Goal: Task Accomplishment & Management: Complete application form

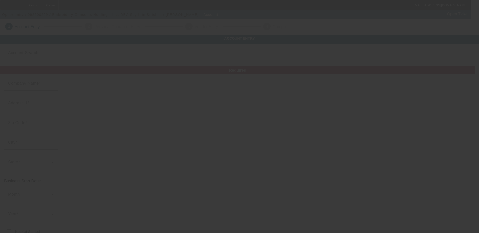
type input "Embroidery Concepts Holdings, Inc."
type input "[STREET_ADDRESS]"
type input "33334"
type input "[GEOGRAPHIC_DATA]"
type input "[PHONE_NUMBER]"
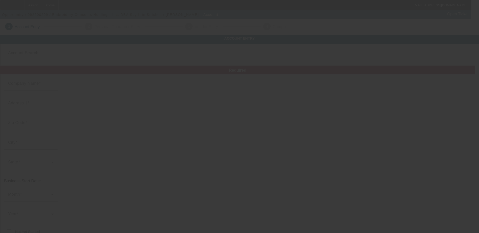
type input "Say It in Stitches"
type input "[PERSON_NAME][EMAIL_ADDRESS][DOMAIN_NAME]"
type input "(954) 776-4122"
type input "[US_EMPLOYER_IDENTIFICATION_NUMBER]"
type input "http://sayitinstitches.com/last/"
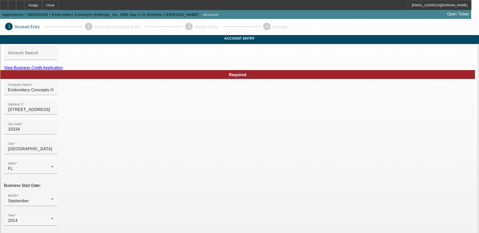
click at [63, 70] on link "View Business Credit Application" at bounding box center [33, 68] width 59 height 4
drag, startPoint x: 129, startPoint y: 98, endPoint x: 88, endPoint y: 98, distance: 40.4
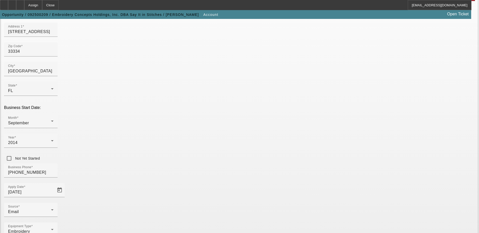
scroll to position [90, 0]
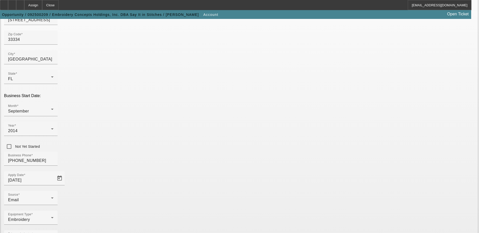
type input "Telesis Apparel and Promotions INC"
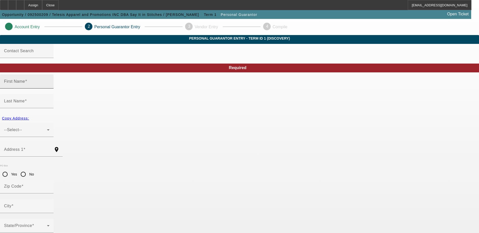
click at [49, 87] on input "First Name" at bounding box center [26, 84] width 45 height 6
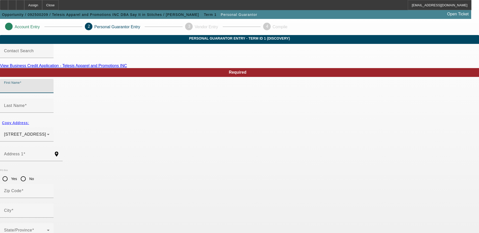
type input "Alex"
type input "Fernandez"
type input "75 NE 104th Street"
radio input "true"
type input "33138"
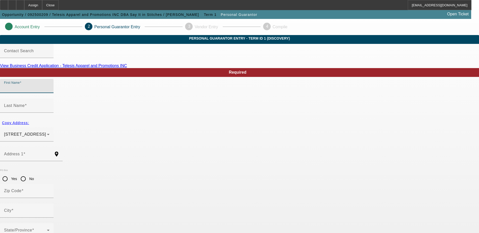
type input "Miami Shores"
type input "[PHONE_NUMBER]"
type input "100"
type input "079-54-1341"
type input "alex@sayitinstitches.com"
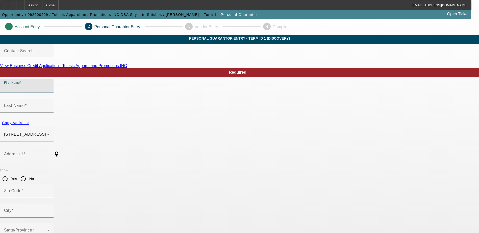
type input "(954) 854-0798"
type input "[PHONE_NUMBER]"
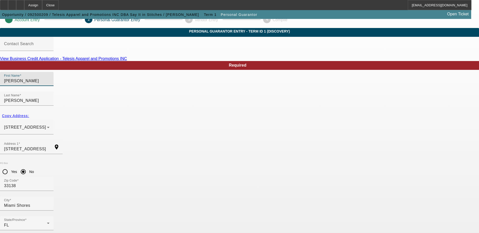
scroll to position [14, 0]
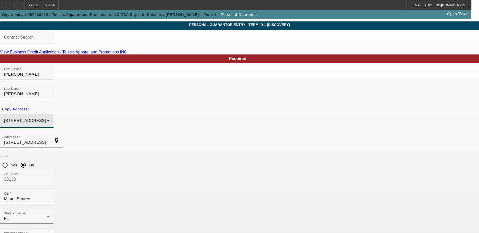
drag, startPoint x: 206, startPoint y: 104, endPoint x: 127, endPoint y: 104, distance: 79.0
click at [127, 105] on div "Copy Address: 75 NE 104th Street Miami Shores, FL 33138" at bounding box center [239, 119] width 479 height 29
drag, startPoint x: 127, startPoint y: 104, endPoint x: 161, endPoint y: 107, distance: 33.9
copy div "75 NE 104th Street Miami Shores, FL 33138"
click at [49, 114] on div "75 NE 104th Street Miami Shores, FL 33138" at bounding box center [26, 121] width 45 height 14
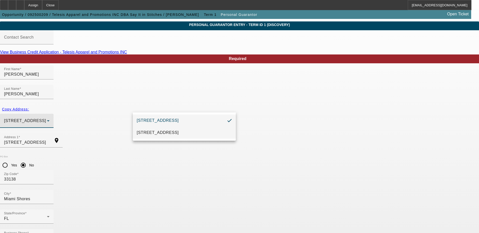
click at [176, 129] on mat-option "4750 NE 10th Ave Oakland Park, FL 33334" at bounding box center [184, 133] width 103 height 12
click at [29, 107] on span "Copy Address:" at bounding box center [15, 109] width 27 height 4
type input "4750 NE 10th Ave"
radio input "false"
type input "33334"
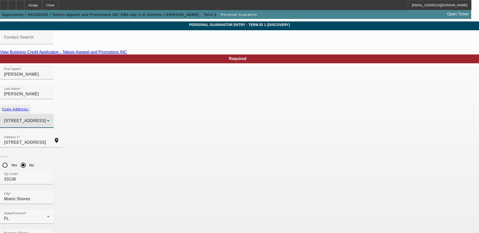
type input "Oakland Park"
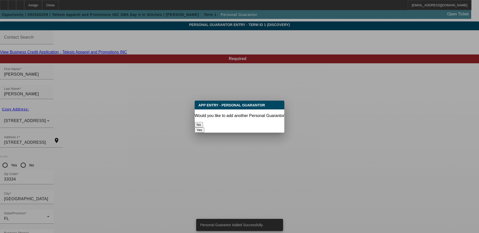
scroll to position [0, 0]
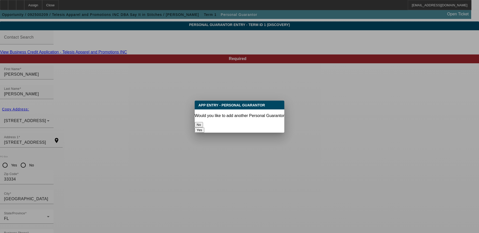
click at [203, 122] on button "No" at bounding box center [199, 124] width 8 height 5
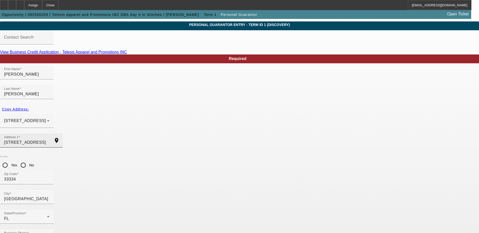
scroll to position [14, 0]
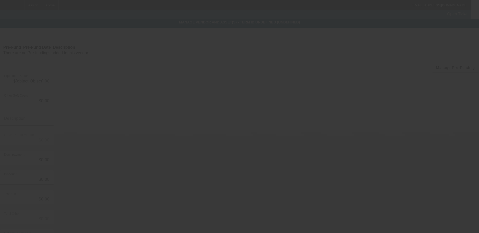
type input "$128,500.00"
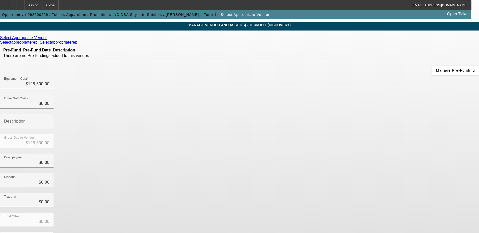
scroll to position [24, 0]
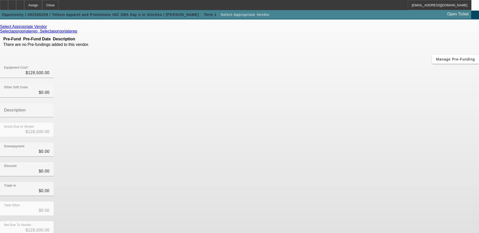
click at [338, 182] on div "Trade-In $0.00" at bounding box center [239, 192] width 479 height 20
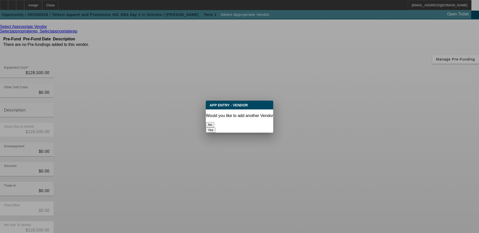
scroll to position [0, 0]
click at [352, 191] on div at bounding box center [239, 116] width 479 height 233
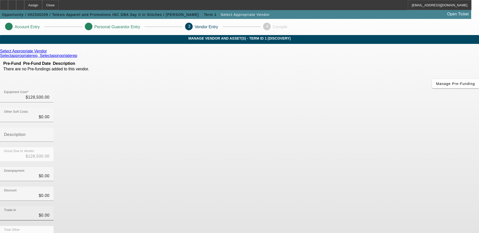
scroll to position [24, 0]
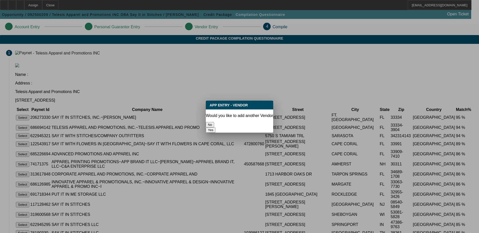
click at [214, 125] on button "No" at bounding box center [210, 124] width 8 height 5
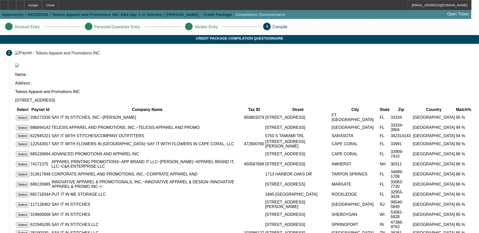
click at [29, 125] on button "Select" at bounding box center [22, 127] width 13 height 5
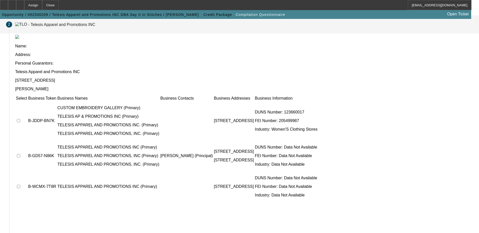
scroll to position [46, 0]
click at [20, 120] on input "checkbox" at bounding box center [18, 121] width 3 height 3
checkbox input "true"
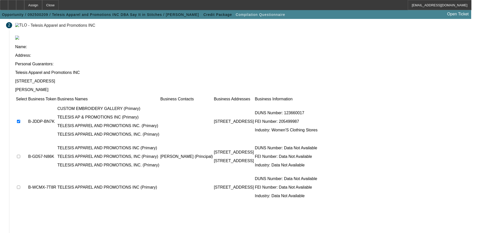
click at [20, 155] on input "checkbox" at bounding box center [18, 156] width 3 height 3
checkbox input "true"
click at [27, 172] on td at bounding box center [22, 187] width 12 height 30
click at [20, 186] on input "checkbox" at bounding box center [18, 187] width 3 height 3
checkbox input "true"
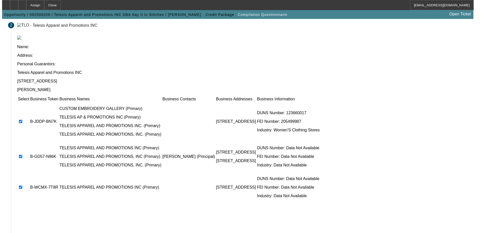
scroll to position [0, 0]
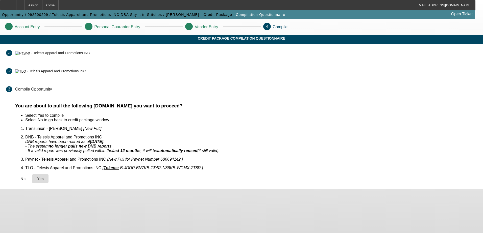
click at [37, 177] on icon at bounding box center [37, 179] width 0 height 4
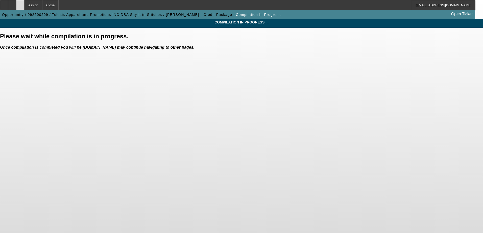
click at [24, 3] on div at bounding box center [20, 5] width 8 height 10
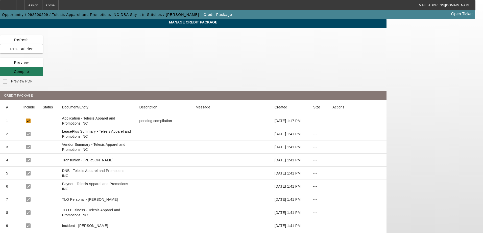
click at [14, 70] on icon at bounding box center [14, 72] width 0 height 4
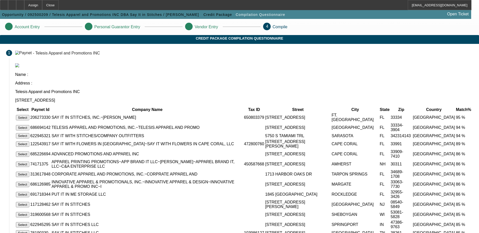
click at [29, 125] on button "Select" at bounding box center [22, 127] width 13 height 5
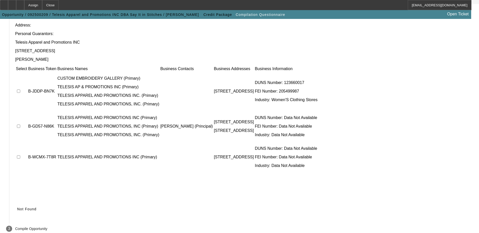
scroll to position [46, 0]
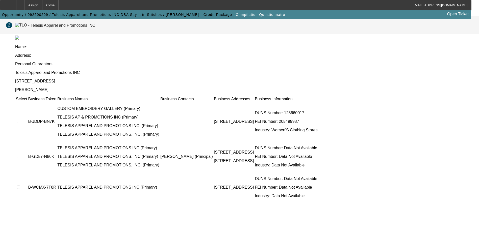
click at [20, 120] on input "checkbox" at bounding box center [18, 121] width 3 height 3
checkbox input "true"
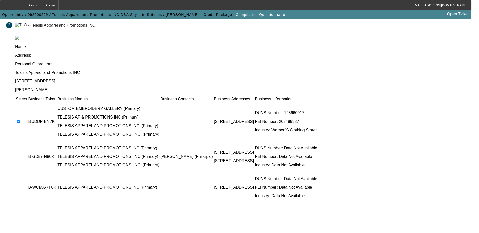
click at [20, 155] on input "checkbox" at bounding box center [18, 156] width 3 height 3
checkbox input "true"
click at [20, 186] on input "checkbox" at bounding box center [18, 187] width 3 height 3
checkbox input "true"
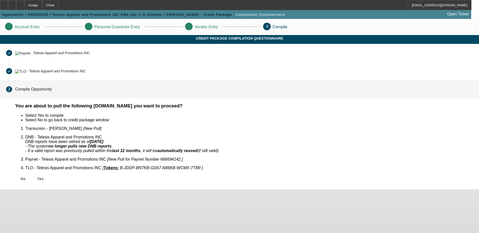
scroll to position [0, 0]
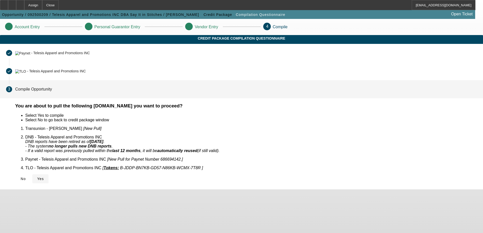
click at [37, 177] on icon at bounding box center [37, 179] width 0 height 4
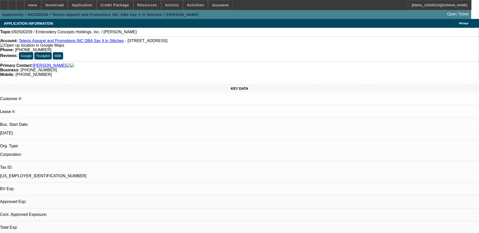
select select "0"
select select "2"
select select "0.1"
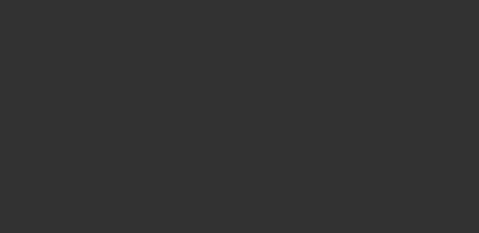
select select "1"
select select "2"
select select "4"
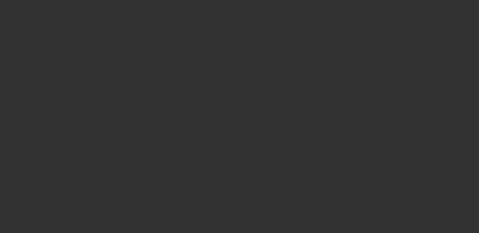
click at [333, 21] on div at bounding box center [239, 116] width 479 height 233
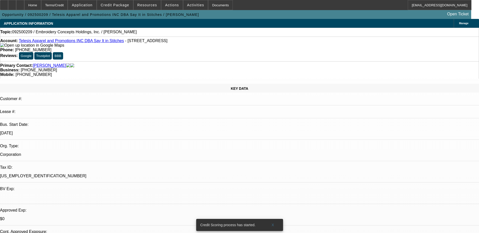
radio input "true"
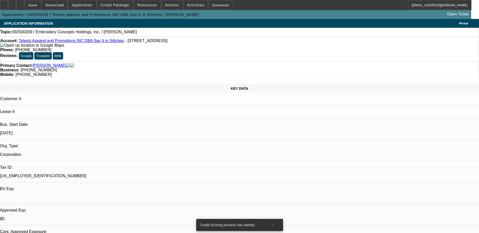
type textarea "A"
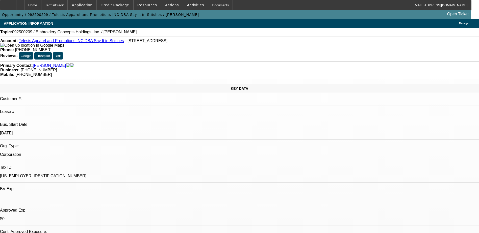
scroll to position [5, 0]
type textarea "Need banks, maybe need home addy. [PERSON_NAME] thinks 2k-2.5k a month would ma…"
radio input "true"
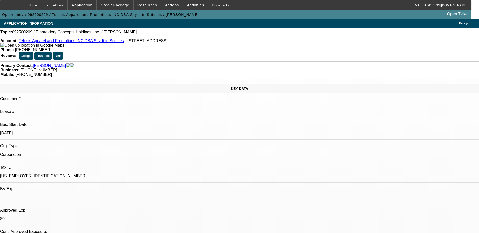
click at [24, 4] on div at bounding box center [20, 5] width 8 height 10
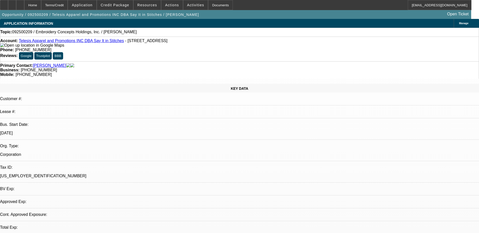
select select "0"
select select "2"
select select "0.1"
select select "1"
select select "2"
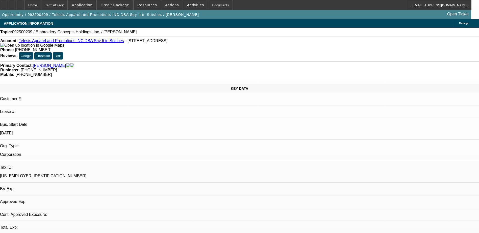
select select "4"
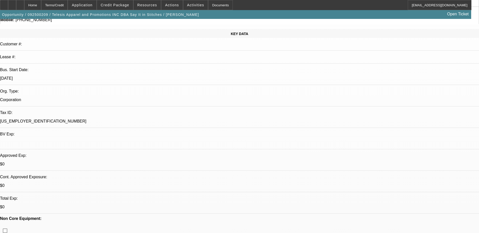
scroll to position [126, 0]
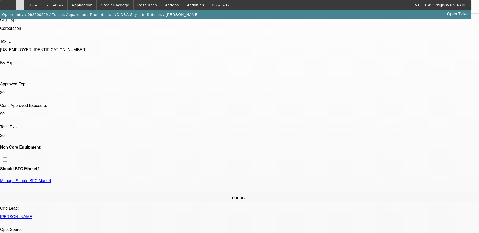
click at [20, 3] on icon at bounding box center [20, 3] width 0 height 0
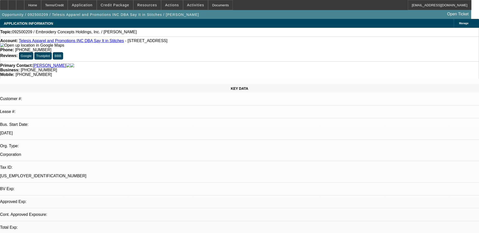
select select "0"
select select "2"
select select "0.1"
select select "1"
select select "2"
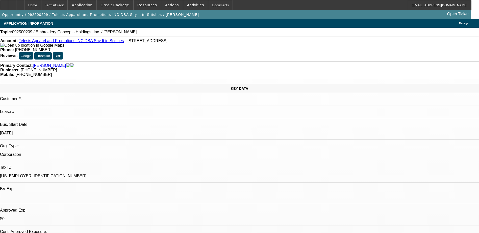
select select "4"
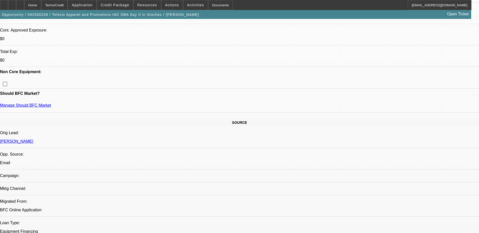
scroll to position [202, 0]
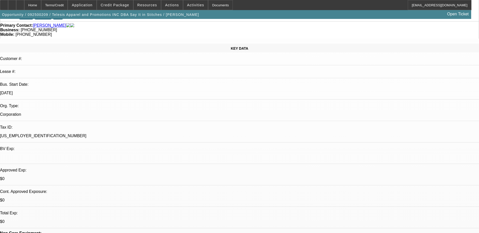
scroll to position [0, 0]
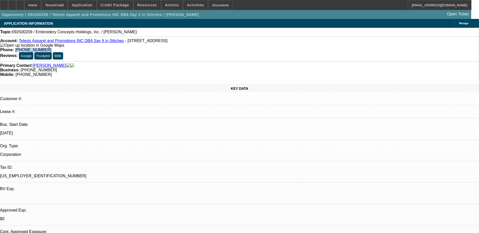
drag, startPoint x: 198, startPoint y: 41, endPoint x: 176, endPoint y: 39, distance: 21.8
click at [176, 39] on div "Account: Telesis Apparel and Promotions INC DBA Say It in Stitches - 4750 NE 10…" at bounding box center [239, 49] width 479 height 25
drag, startPoint x: 176, startPoint y: 39, endPoint x: 191, endPoint y: 42, distance: 15.3
copy span "419) 937-2385"
click at [221, 46] on div "Account: Telesis Apparel and Promotions INC DBA Say It in Stitches - 4750 NE 10…" at bounding box center [239, 49] width 479 height 25
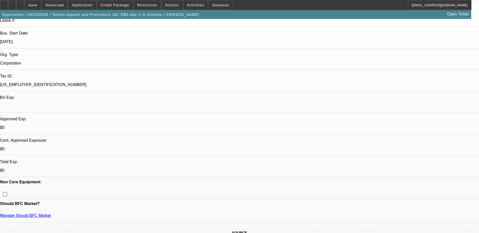
scroll to position [101, 0]
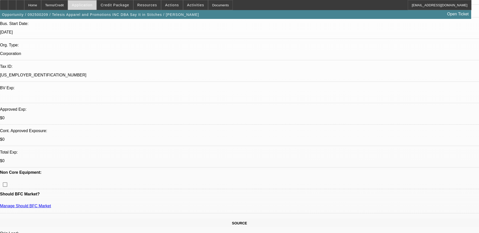
click at [92, 4] on span "Application" at bounding box center [82, 5] width 21 height 4
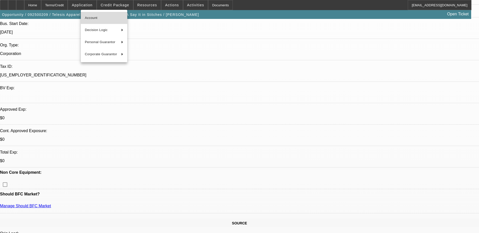
click at [112, 16] on span "Account" at bounding box center [104, 18] width 38 height 6
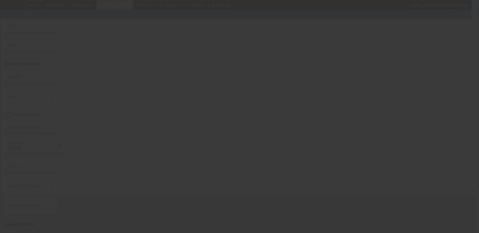
type input "Telesis Apparel and Promotions INC"
type input "4750 NE 10th Ave"
type input "33334"
type input "Oakland Park"
type input "[PHONE_NUMBER]"
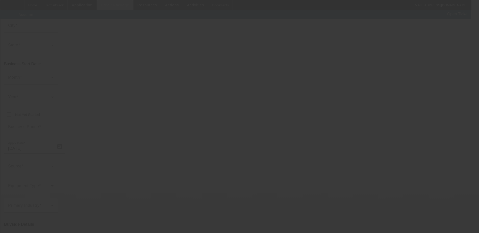
type input "Say It in Stitches"
type input "melissa@sayitinstitches.com"
type input "(954) 776-4122"
type input "[US_EMPLOYER_IDENTIFICATION_NUMBER]"
type input "http://sayitinstitches.com/last/"
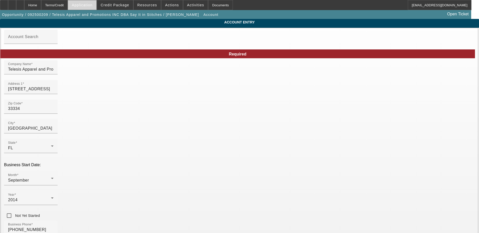
click at [93, 7] on span at bounding box center [82, 5] width 28 height 12
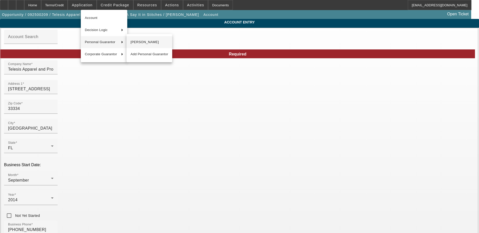
click at [146, 40] on span "[PERSON_NAME]" at bounding box center [150, 42] width 38 height 6
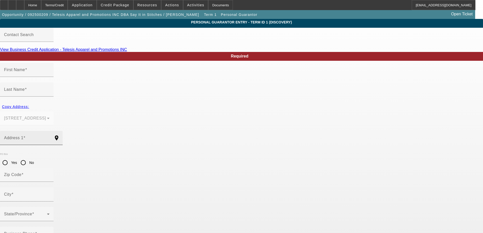
type input "Alex"
type input "Fernandez"
type input "4750 NE 10th Ave"
radio input "true"
type input "33334"
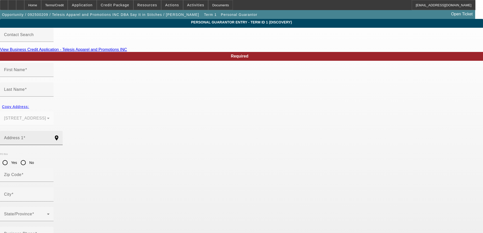
type input "Oakland Park"
type input "[PHONE_NUMBER]"
type input "100"
type input "079-54-1341"
type input "alex@sayitinstitches.com"
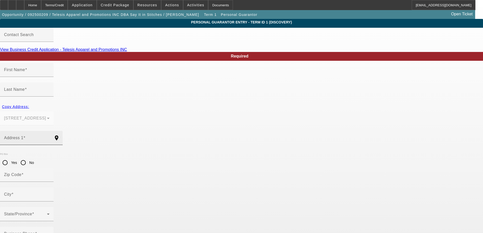
type input "(954) 854-0798"
type input "[PHONE_NUMBER]"
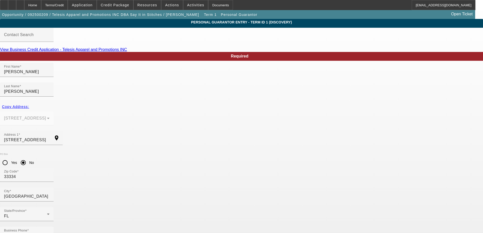
click at [41, 4] on div "Home" at bounding box center [32, 5] width 17 height 10
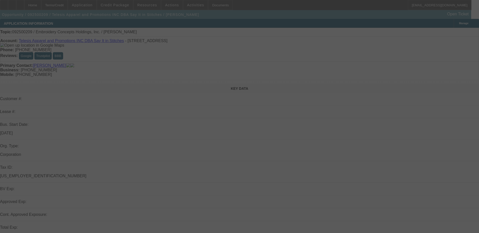
select select "0"
select select "2"
select select "0.1"
select select "4"
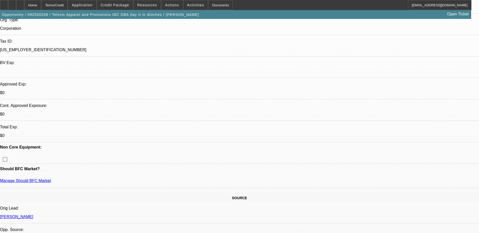
scroll to position [202, 0]
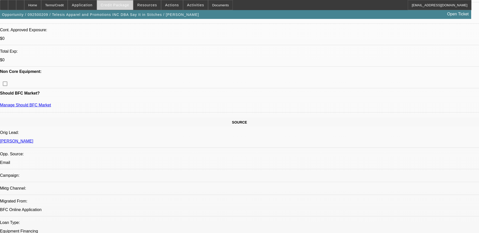
click at [119, 3] on span at bounding box center [115, 5] width 36 height 12
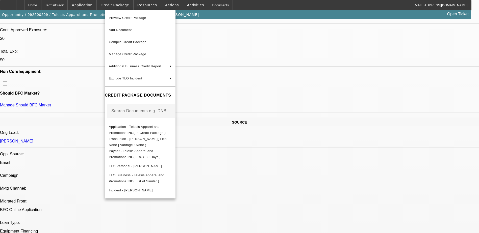
click at [279, 23] on div at bounding box center [239, 116] width 479 height 233
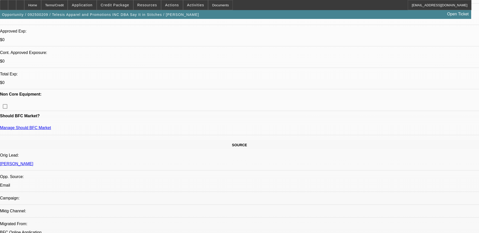
scroll to position [126, 0]
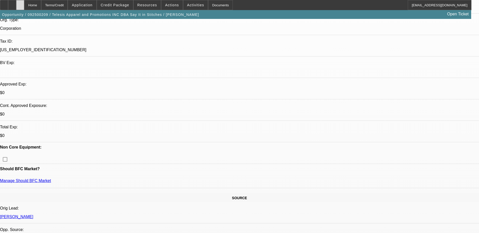
click at [20, 3] on icon at bounding box center [20, 3] width 0 height 0
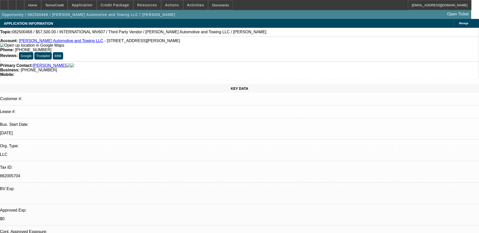
select select "0"
select select "2"
select select "0.1"
select select "4"
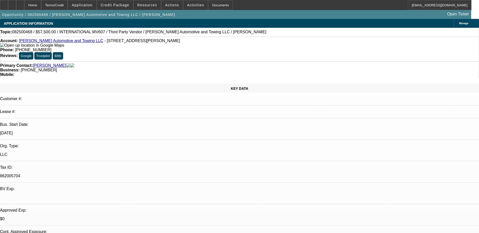
select select "0"
select select "2"
select select "0.1"
select select "4"
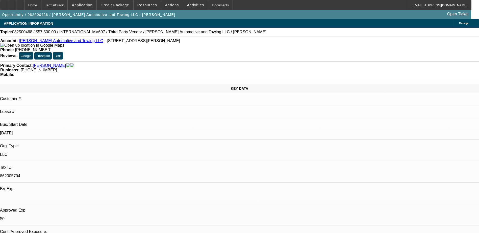
select select "0.2"
select select "2"
select select "0.1"
select select "4"
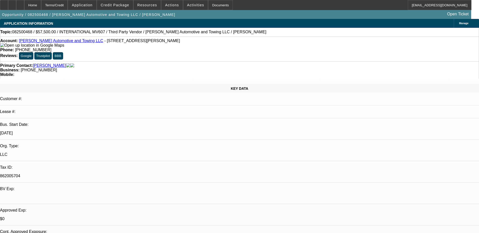
select select "0"
select select "2"
select select "0.1"
select select "4"
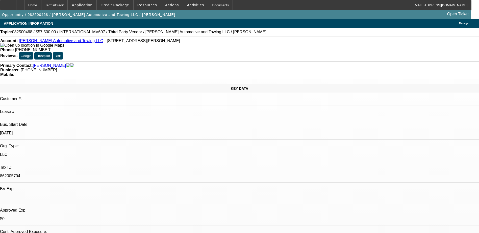
click at [118, 63] on div "Primary Contact: Roper, Kentavius" at bounding box center [239, 65] width 478 height 5
click at [206, 45] on div "Account: Roper Automotive and Towing LLC - 1200 Woodruff Rd Bldg 104, Greenvill…" at bounding box center [239, 49] width 479 height 25
click at [154, 39] on div "Account: Roper Automotive and Towing LLC - 1200 Woodruff Rd Bldg 104, Greenvill…" at bounding box center [239, 49] width 479 height 25
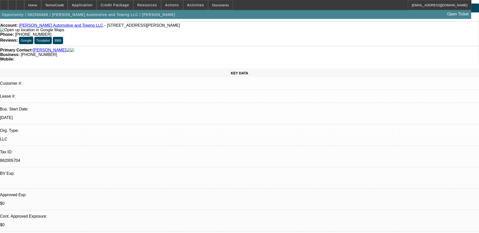
scroll to position [101, 0]
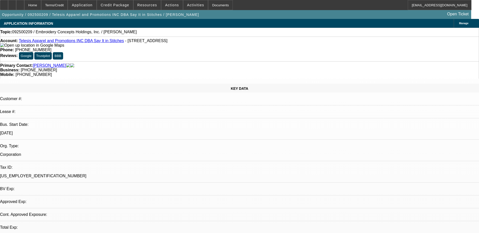
select select "0"
select select "2"
select select "0.1"
select select "1"
select select "2"
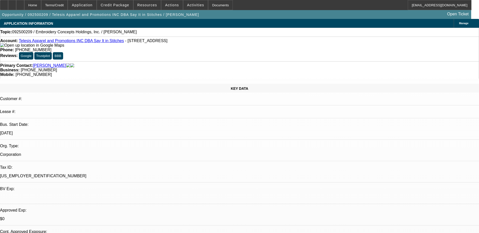
select select "4"
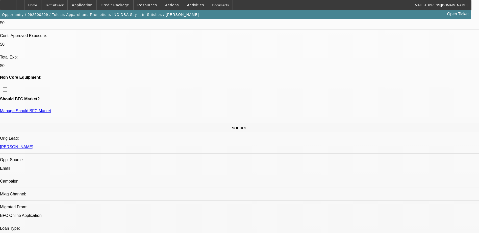
scroll to position [202, 0]
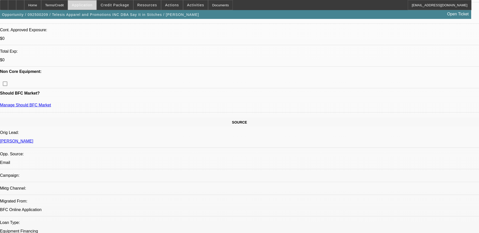
click at [92, 6] on span "Application" at bounding box center [82, 5] width 21 height 4
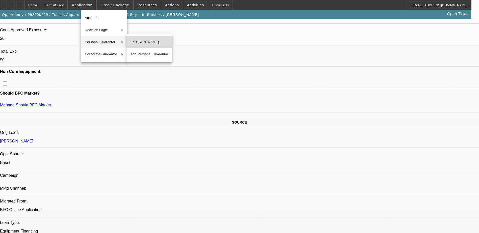
click at [145, 42] on span "Alex Fernandez" at bounding box center [150, 42] width 38 height 6
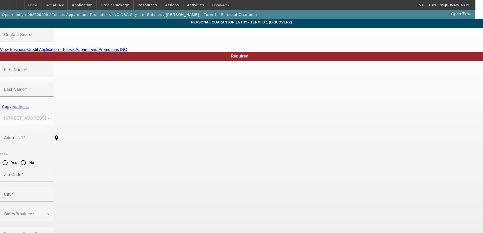
type input "Alex"
type input "Fernandez"
type input "4750 NE 10th Ave"
radio input "true"
type input "33334"
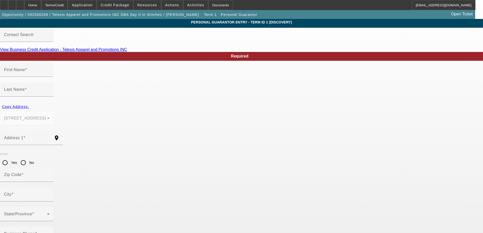
type input "Oakland Park"
type input "[PHONE_NUMBER]"
type input "100"
type input "079-54-1341"
type input "alex@sayitinstitches.com"
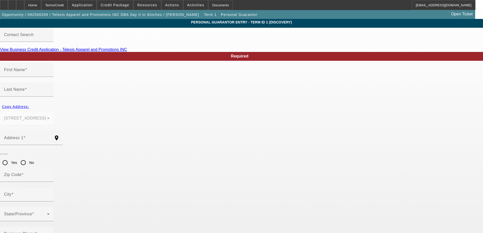
type input "(954) 854-0798"
type input "[PHONE_NUMBER]"
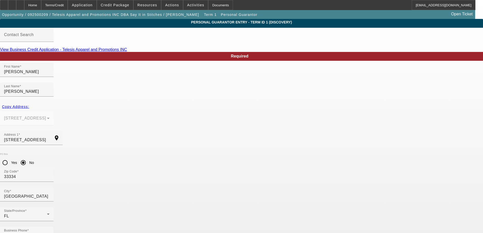
click at [54, 111] on mat-form-field "4750 NE 10th Ave Oakland Park, FL 33334" at bounding box center [27, 121] width 54 height 20
click at [49, 137] on input "4750 NE 10th Ave" at bounding box center [26, 140] width 45 height 6
click at [63, 135] on mat-icon "add_location" at bounding box center [56, 138] width 12 height 6
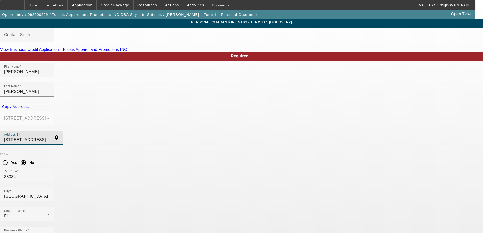
drag, startPoint x: 203, startPoint y: 117, endPoint x: 77, endPoint y: 119, distance: 125.7
click at [89, 4] on span "Application" at bounding box center [82, 5] width 21 height 4
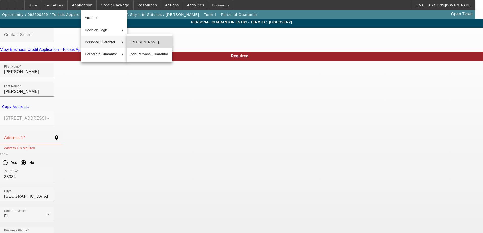
click at [140, 40] on span "Alex Fernandez" at bounding box center [150, 42] width 38 height 6
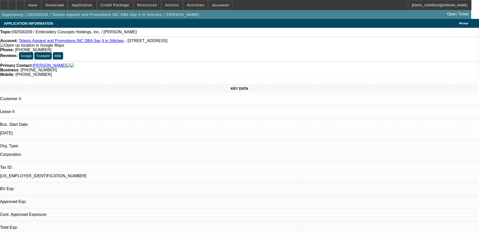
select select "0"
select select "2"
select select "0.1"
select select "4"
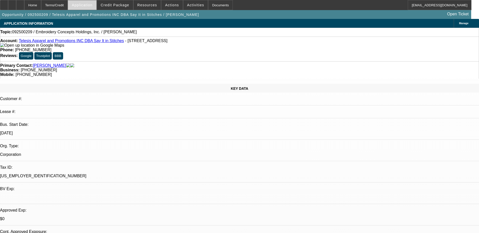
click at [92, 6] on span "Application" at bounding box center [82, 5] width 21 height 4
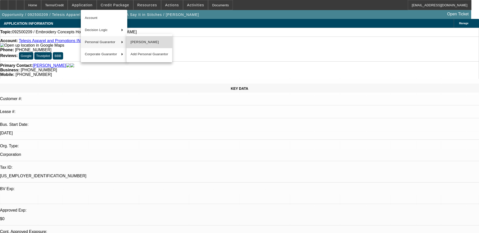
click at [156, 43] on span "Alex Fernandez" at bounding box center [150, 42] width 38 height 6
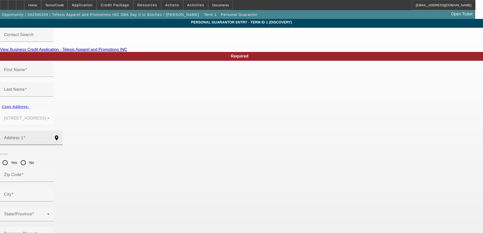
type input "Alex"
type input "Fernandez"
type input "4750 NE 10th Ave"
radio input "true"
type input "33334"
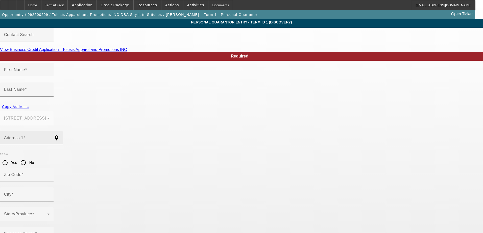
type input "Oakland Park"
type input "[PHONE_NUMBER]"
type input "100"
type input "079-54-1341"
type input "alex@sayitinstitches.com"
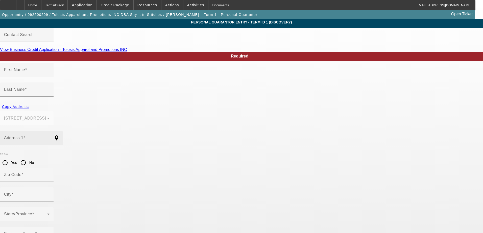
type input "(954) 854-0798"
type input "[PHONE_NUMBER]"
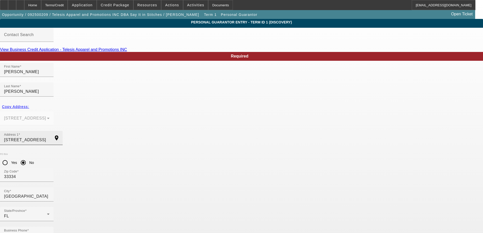
click at [49, 137] on input "4750 NE 10th Ave" at bounding box center [26, 140] width 45 height 6
paste input "75 NE 104th Street Miami Shores, FL 33138"
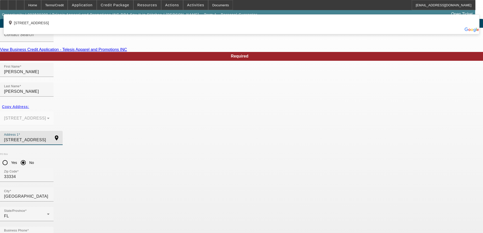
drag, startPoint x: 167, startPoint y: 120, endPoint x: 156, endPoint y: 119, distance: 11.4
click at [49, 137] on input "75 NE 104th Street Miami Shores, FL 33138" at bounding box center [26, 140] width 45 height 6
type input "75 NE 104th Street Miami Shores, FL 33138"
drag, startPoint x: 160, startPoint y: 119, endPoint x: 173, endPoint y: 117, distance: 13.1
click at [49, 131] on div "Address 1 75 NE 104th Street Miami Shores, FL 33138" at bounding box center [26, 138] width 45 height 14
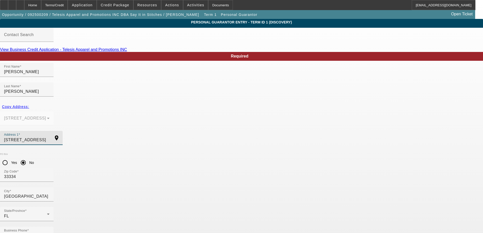
click at [49, 137] on input "75 NE 104th Street Miami Shores, FL 33138" at bounding box center [26, 140] width 45 height 6
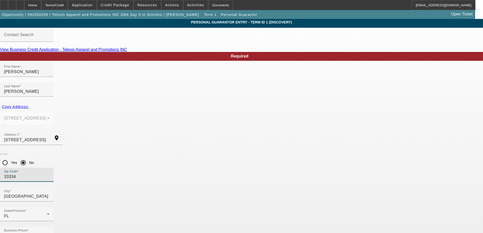
click at [49, 174] on input "33334" at bounding box center [26, 177] width 45 height 6
type input "3"
type input "33138"
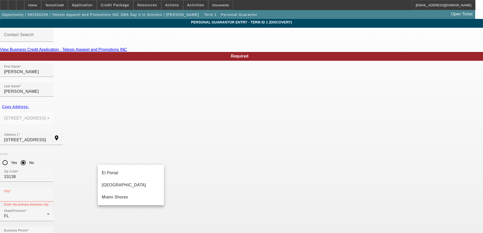
click at [164, 153] on div "PO Box Yes No" at bounding box center [241, 160] width 483 height 15
click at [49, 194] on input "City" at bounding box center [26, 197] width 45 height 6
click at [129, 186] on mat-option "Miami" at bounding box center [131, 185] width 66 height 12
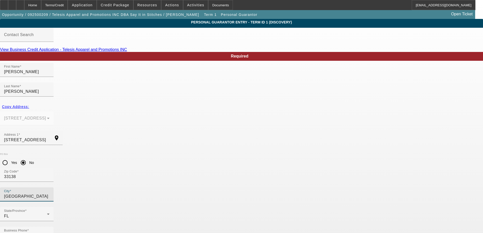
click at [49, 188] on div "City Miami" at bounding box center [26, 195] width 45 height 14
click at [136, 200] on mat-option "Miami Shores" at bounding box center [131, 197] width 66 height 12
type input "Miami Shores"
click at [166, 188] on div "City Miami Shores" at bounding box center [241, 198] width 483 height 20
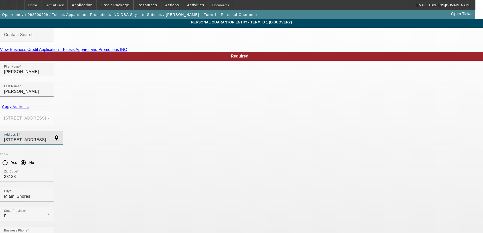
drag, startPoint x: 169, startPoint y: 119, endPoint x: 131, endPoint y: 120, distance: 38.4
click at [49, 137] on input "75 NE 104th Street Miami Shores, FL 33138" at bounding box center [26, 140] width 45 height 6
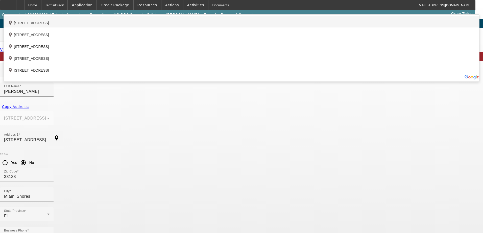
click at [144, 28] on div "add_location 75 Northeast 104th Street, Miami Shores, FL 33138, US" at bounding box center [241, 22] width 475 height 12
type input "75 Northeast 104th Street"
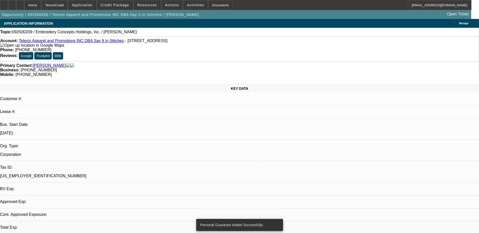
select select "0"
select select "2"
select select "0.1"
select select "4"
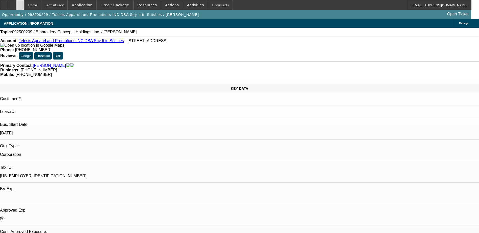
click at [24, 3] on div at bounding box center [20, 5] width 8 height 10
select select "0"
select select "2"
select select "0.1"
select select "1"
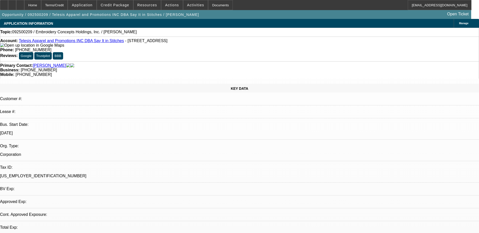
select select "2"
select select "4"
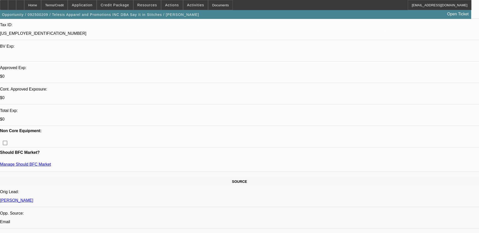
scroll to position [151, 0]
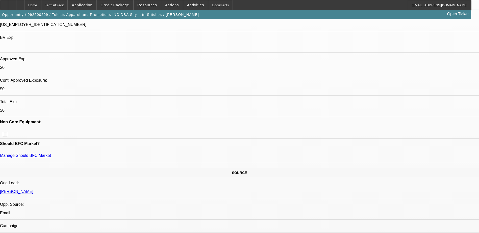
drag, startPoint x: 86, startPoint y: 144, endPoint x: 90, endPoint y: 144, distance: 3.8
drag, startPoint x: 90, startPoint y: 144, endPoint x: 86, endPoint y: 145, distance: 3.9
drag, startPoint x: 86, startPoint y: 145, endPoint x: 90, endPoint y: 145, distance: 3.8
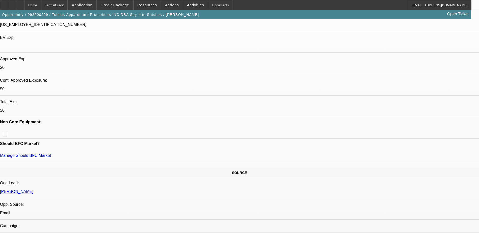
drag, startPoint x: 90, startPoint y: 145, endPoint x: 94, endPoint y: 145, distance: 4.0
click at [117, 4] on span "Credit Package" at bounding box center [115, 5] width 29 height 4
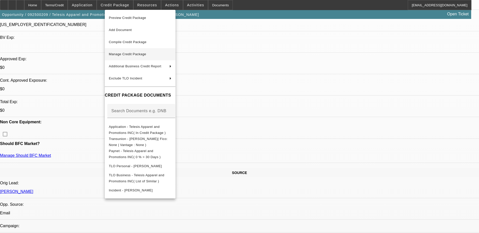
click at [140, 53] on span "Manage Credit Package" at bounding box center [127, 54] width 37 height 4
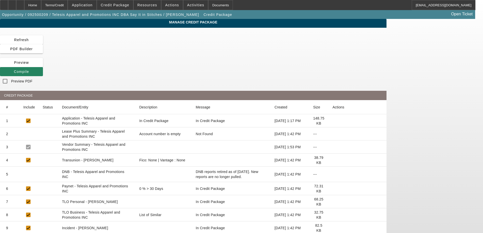
click at [332, 160] on icon at bounding box center [332, 160] width 0 height 0
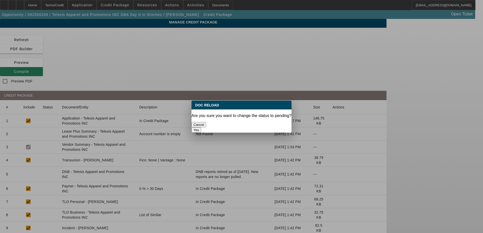
click at [201, 127] on button "Yes" at bounding box center [196, 129] width 10 height 5
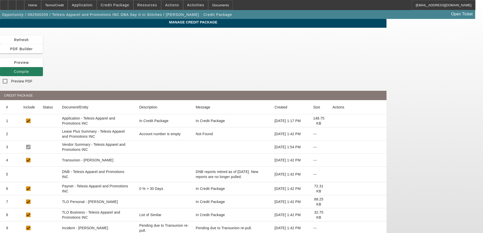
click at [29, 70] on span "Compile" at bounding box center [21, 72] width 15 height 4
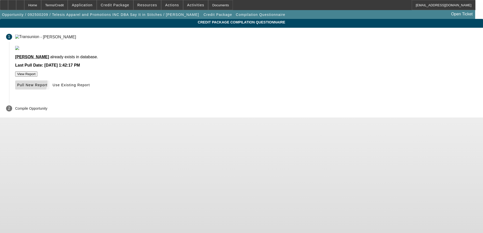
click at [47, 87] on span "Pull New Report" at bounding box center [32, 85] width 30 height 4
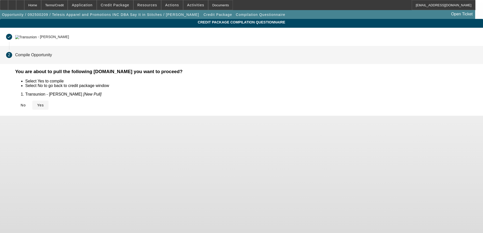
click at [44, 105] on span "Yes" at bounding box center [40, 105] width 7 height 4
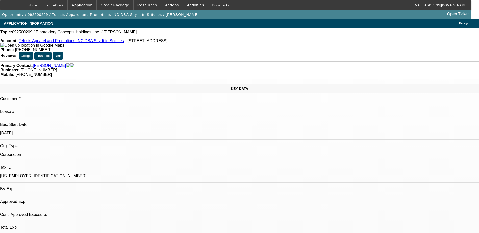
select select "0"
select select "2"
select select "0.1"
select select "4"
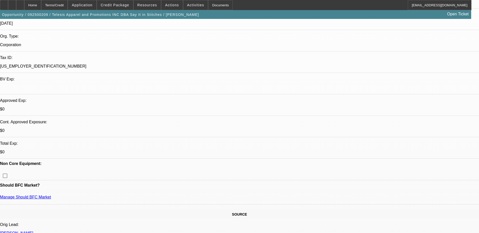
scroll to position [101, 0]
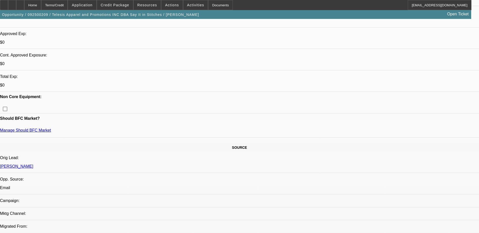
scroll to position [126, 0]
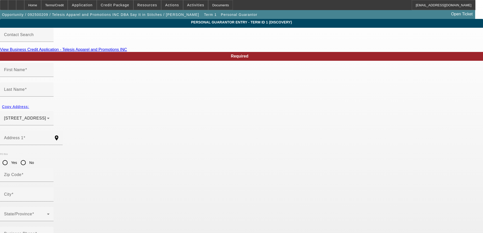
type input "Alex"
type input "Fernandez"
type input "75 Northeast 104th Street"
radio input "true"
type input "33138"
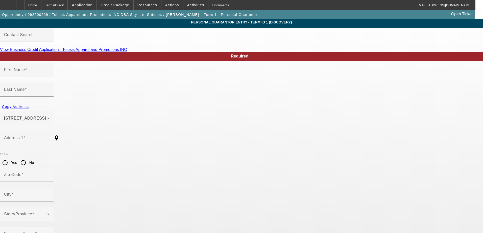
type input "Miami Shores"
type input "[PHONE_NUMBER]"
type input "100"
type input "079-54-1341"
type input "alex@sayitinstitches.com"
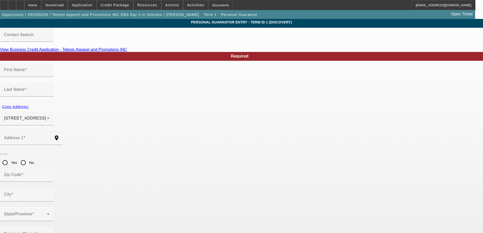
type input "(954) 854-0798"
type input "[PHONE_NUMBER]"
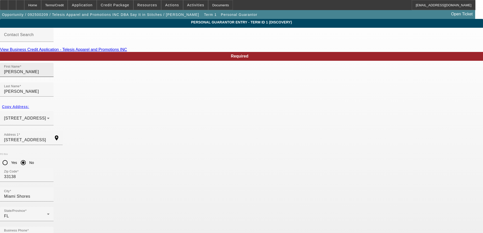
click at [49, 75] on input "Alex" at bounding box center [26, 72] width 45 height 6
type input "Alejandro"
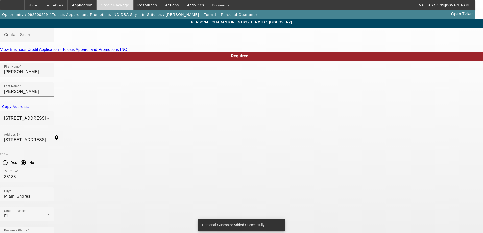
click at [119, 4] on span "Credit Package" at bounding box center [115, 5] width 29 height 4
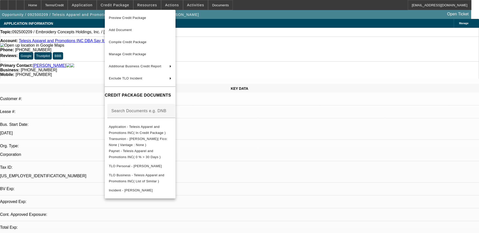
select select "0"
select select "2"
select select "0.1"
select select "4"
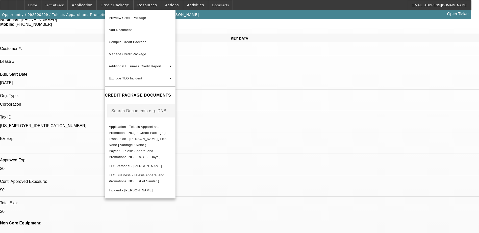
scroll to position [50, 0]
click at [333, 119] on div at bounding box center [239, 116] width 479 height 233
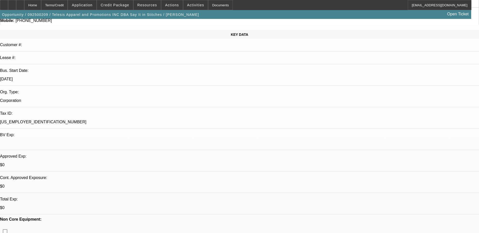
scroll to position [0, 0]
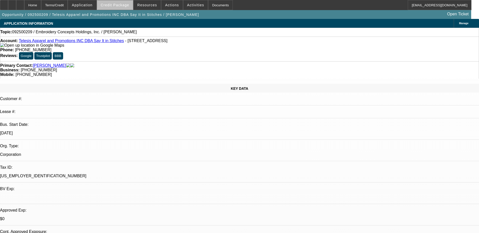
click at [123, 5] on span "Credit Package" at bounding box center [115, 5] width 29 height 4
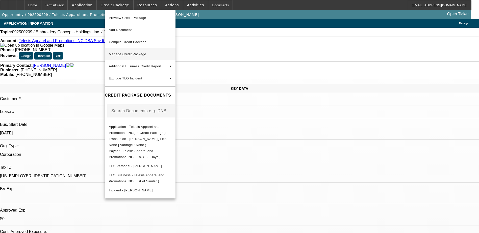
click at [134, 54] on span "Manage Credit Package" at bounding box center [127, 54] width 37 height 4
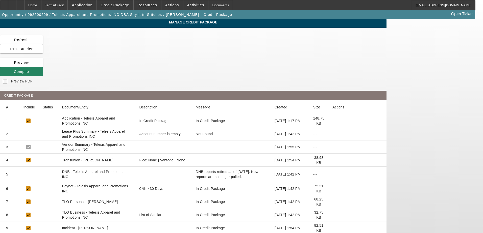
click at [332, 160] on icon at bounding box center [332, 160] width 0 height 0
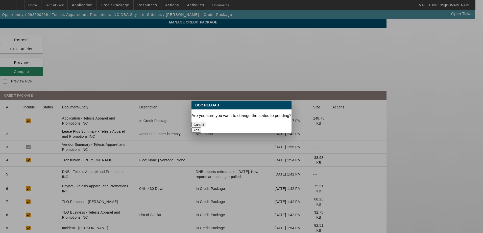
click at [262, 127] on div "Yes" at bounding box center [241, 129] width 100 height 5
click at [201, 127] on button "Yes" at bounding box center [196, 129] width 10 height 5
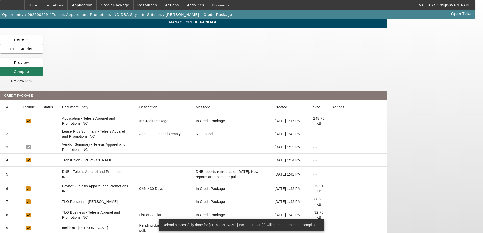
click at [29, 70] on span "Compile" at bounding box center [21, 72] width 15 height 4
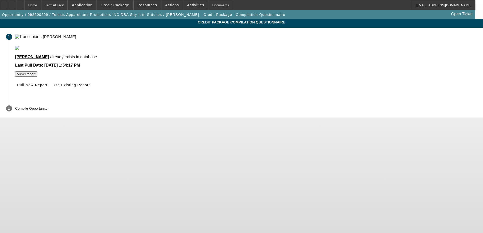
drag, startPoint x: 247, startPoint y: 89, endPoint x: 315, endPoint y: 109, distance: 71.1
click at [315, 99] on div "Fernandez, Alejandro already exists in database. Last Pull Date: Sep 10, 2025, …" at bounding box center [246, 73] width 474 height 54
click at [47, 87] on span "Pull New Report" at bounding box center [32, 85] width 30 height 4
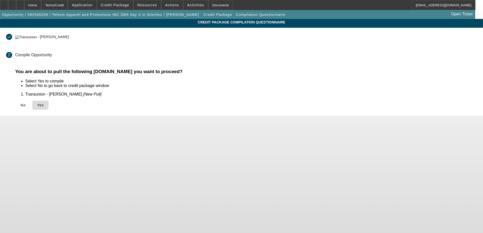
click at [37, 103] on icon at bounding box center [37, 105] width 0 height 4
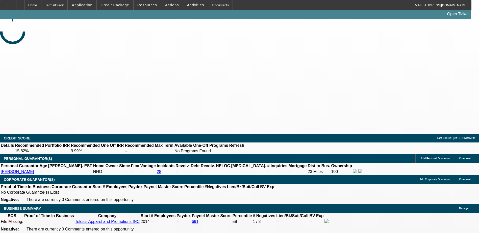
select select "0"
select select "2"
select select "0.1"
select select "4"
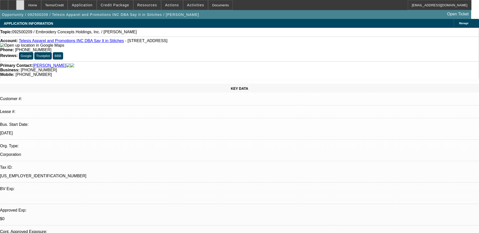
click at [20, 3] on icon at bounding box center [20, 3] width 0 height 0
select select "0"
select select "2"
select select "0.1"
select select "1"
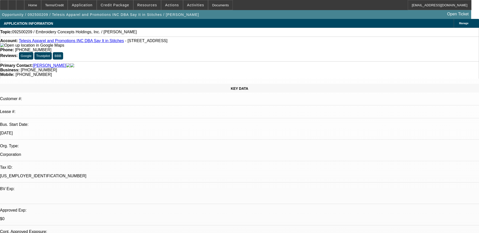
select select "2"
select select "4"
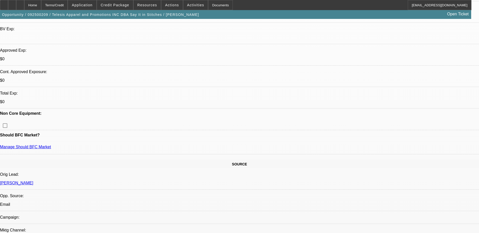
scroll to position [151, 0]
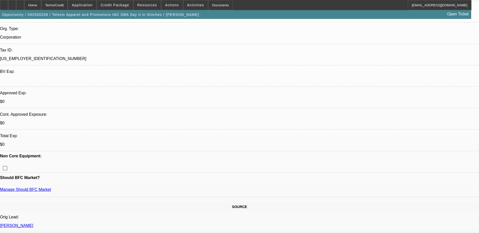
scroll to position [126, 0]
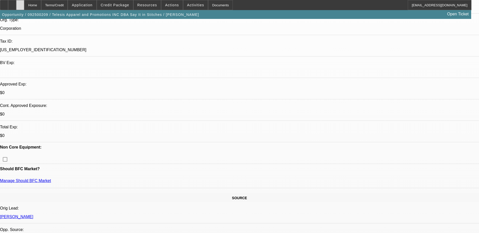
click at [24, 6] on div at bounding box center [20, 5] width 8 height 10
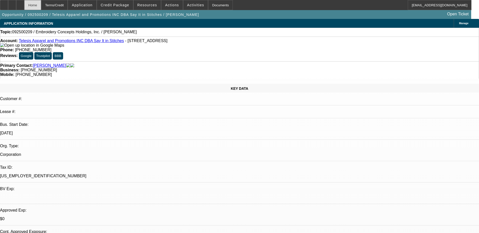
select select "0"
select select "2"
select select "0.1"
select select "1"
select select "2"
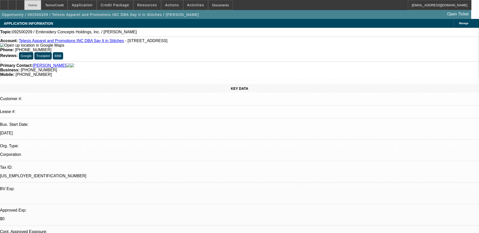
select select "4"
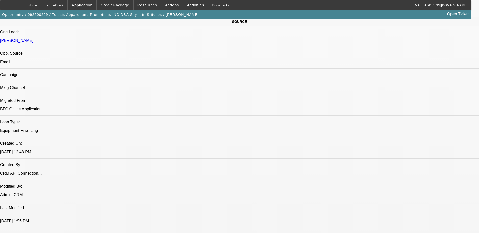
scroll to position [303, 0]
drag, startPoint x: 179, startPoint y: 3, endPoint x: 182, endPoint y: 4, distance: 2.8
click at [183, 3] on span at bounding box center [195, 5] width 25 height 12
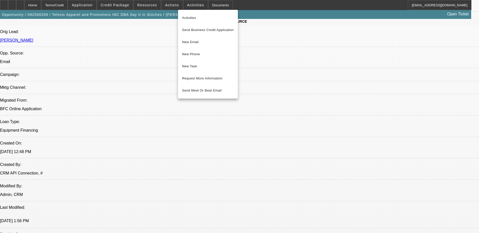
click at [247, 5] on div at bounding box center [239, 116] width 479 height 233
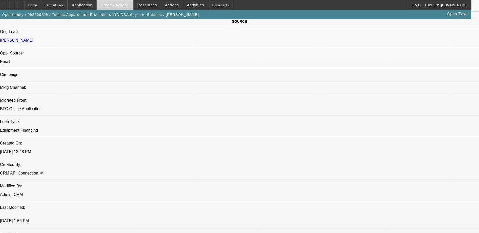
click at [120, 4] on span "Credit Package" at bounding box center [115, 5] width 29 height 4
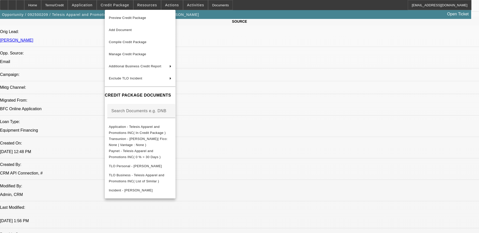
click at [249, 5] on div at bounding box center [239, 116] width 479 height 233
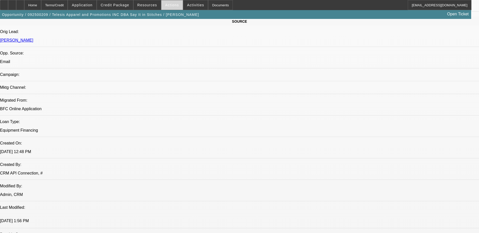
click at [166, 2] on span at bounding box center [171, 5] width 21 height 12
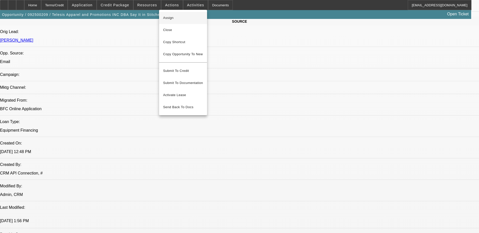
click at [181, 19] on span "Assign" at bounding box center [183, 18] width 40 height 6
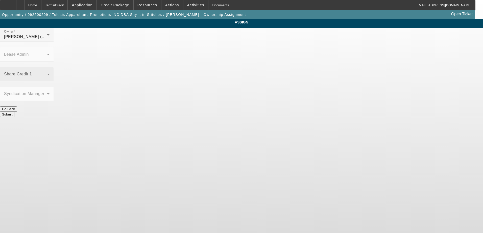
click at [49, 67] on div "Share Credit 1" at bounding box center [26, 74] width 45 height 14
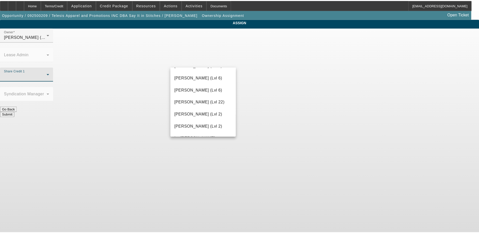
scroll to position [273, 0]
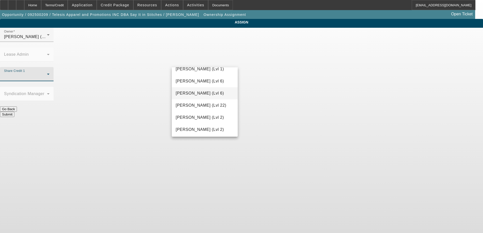
click at [193, 94] on span "Hendrix, Miles (Lvl 6)" at bounding box center [200, 93] width 48 height 6
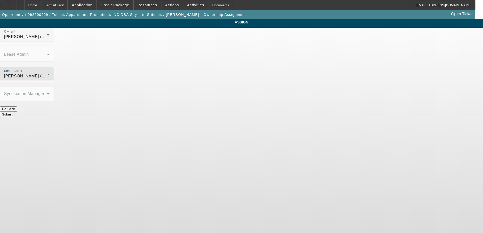
click at [14, 112] on button "Submit" at bounding box center [7, 114] width 14 height 5
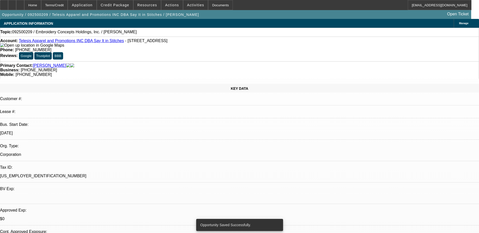
select select "0"
select select "2"
select select "0.1"
select select "4"
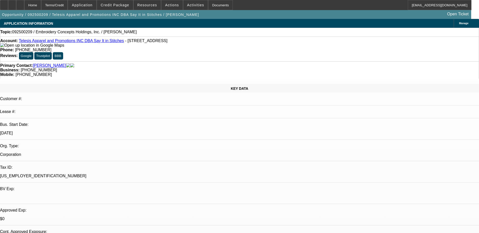
click at [106, 84] on div "KEY DATA Customer #: Lease #: Bus. Start Date: 9/1/14 Org. Type: Corporation Ta…" at bounding box center [239, 199] width 479 height 231
click at [24, 2] on div at bounding box center [20, 5] width 8 height 10
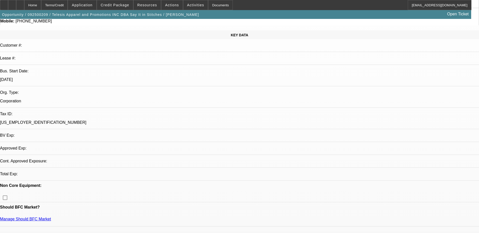
select select "0"
select select "2"
select select "0.1"
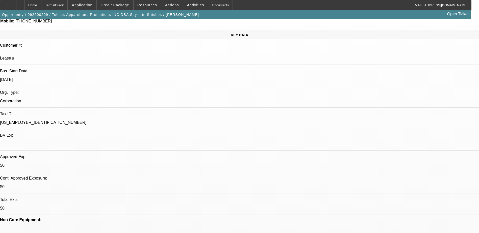
scroll to position [126, 0]
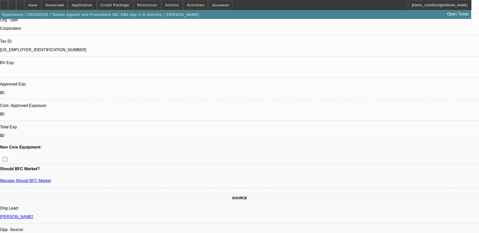
select select "1"
select select "2"
select select "4"
